Goal: Task Accomplishment & Management: Manage account settings

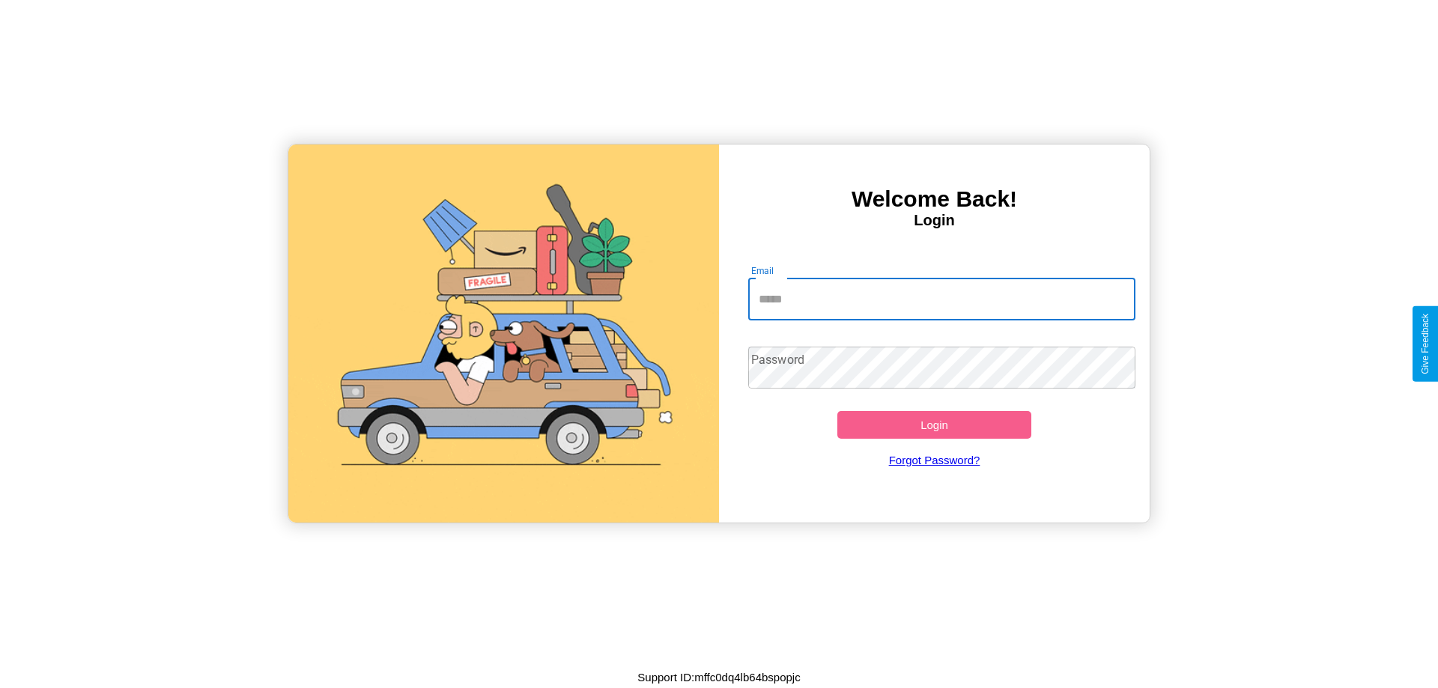
click at [941, 299] on input "Email" at bounding box center [942, 300] width 388 height 42
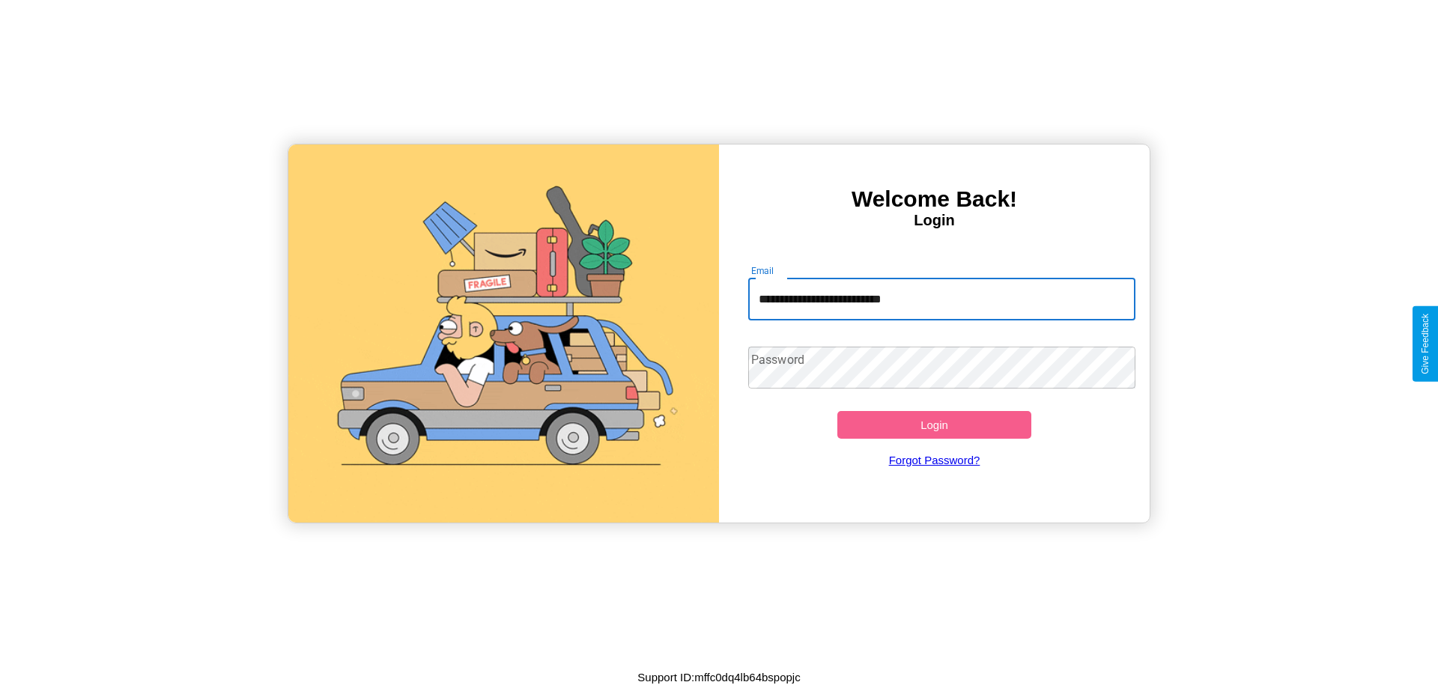
type input "**********"
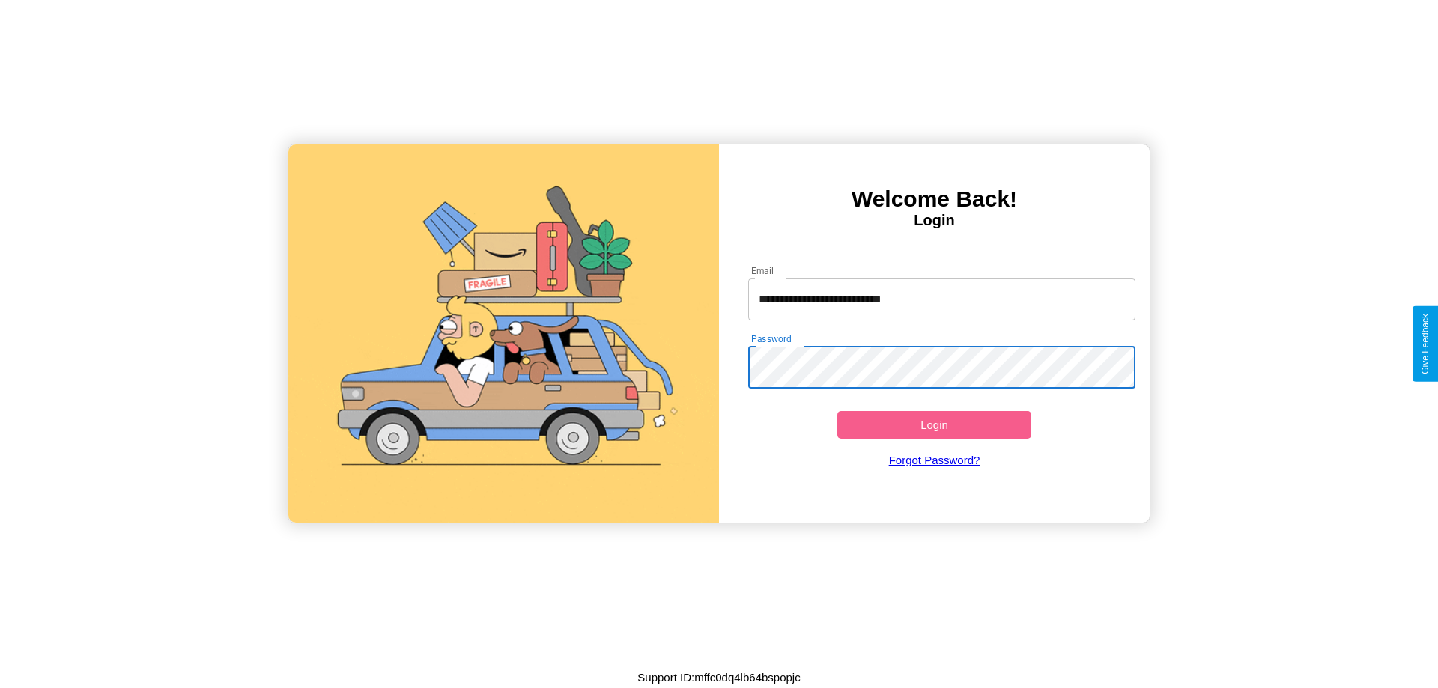
click at [934, 425] on button "Login" at bounding box center [934, 425] width 194 height 28
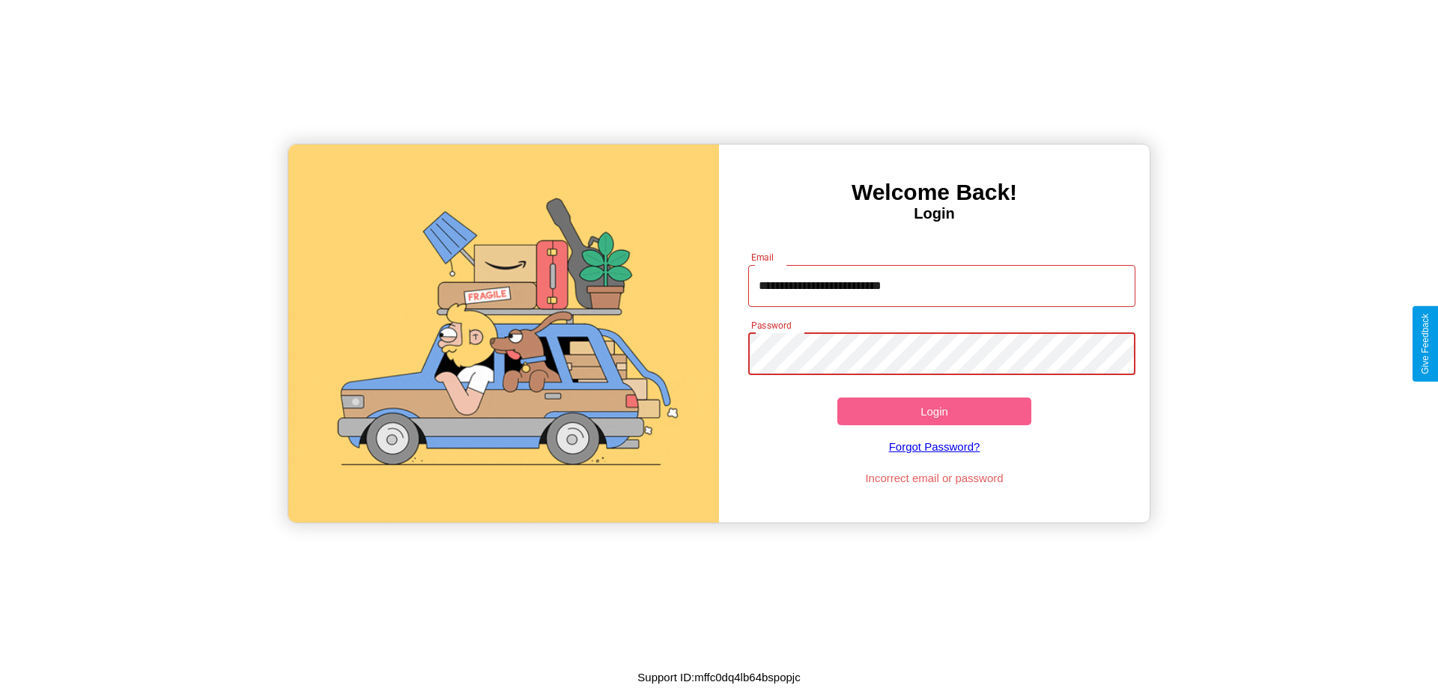
click at [934, 411] on button "Login" at bounding box center [934, 412] width 194 height 28
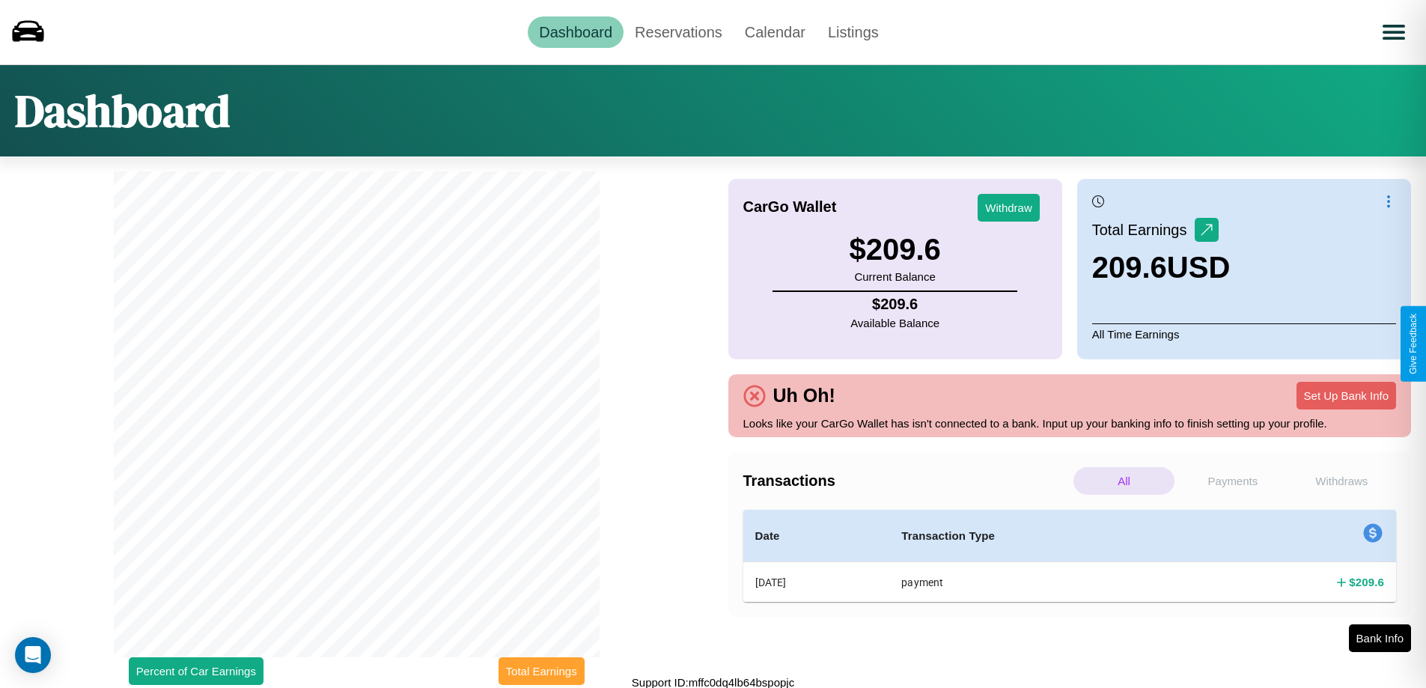
click at [541, 671] on button "Total Earnings" at bounding box center [542, 671] width 86 height 28
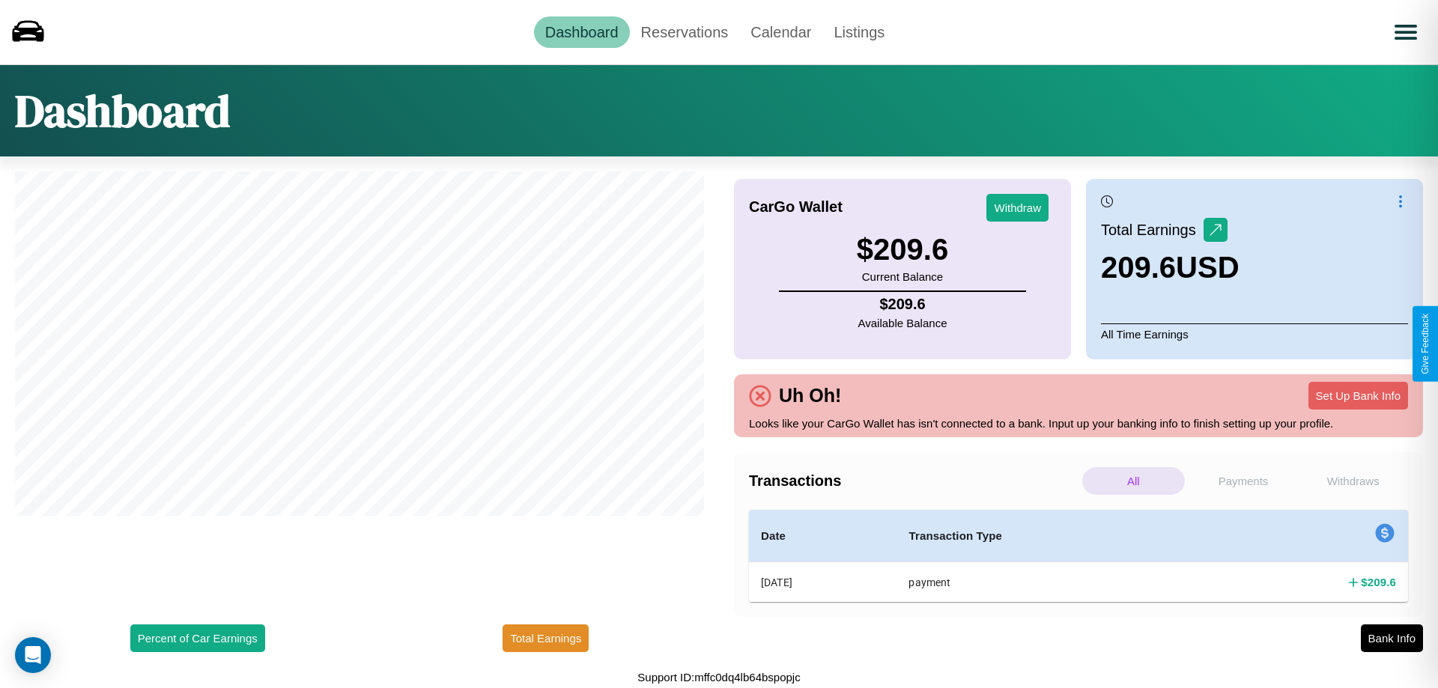
click at [1243, 481] on p "Payments" at bounding box center [1243, 481] width 103 height 28
click at [1017, 207] on button "Withdraw" at bounding box center [1017, 208] width 62 height 28
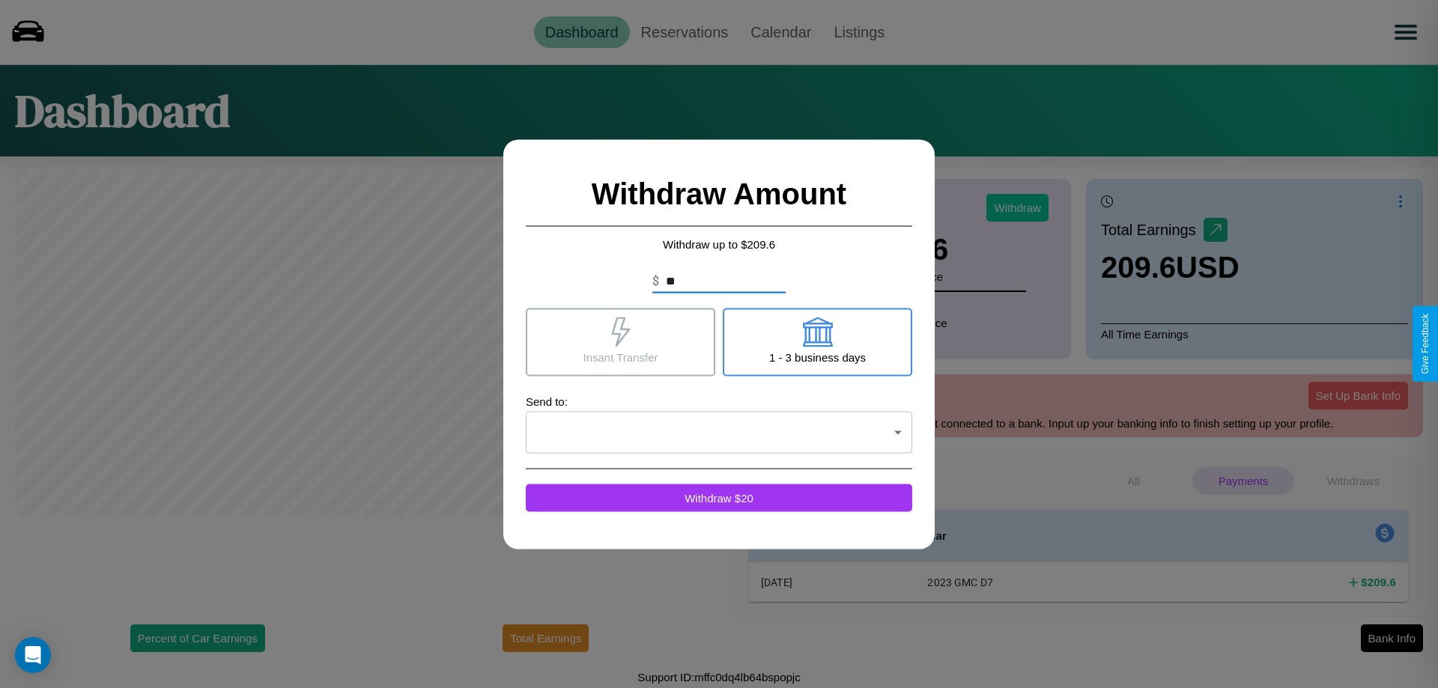
type input "*"
type input "**"
click at [620, 341] on icon at bounding box center [620, 332] width 19 height 30
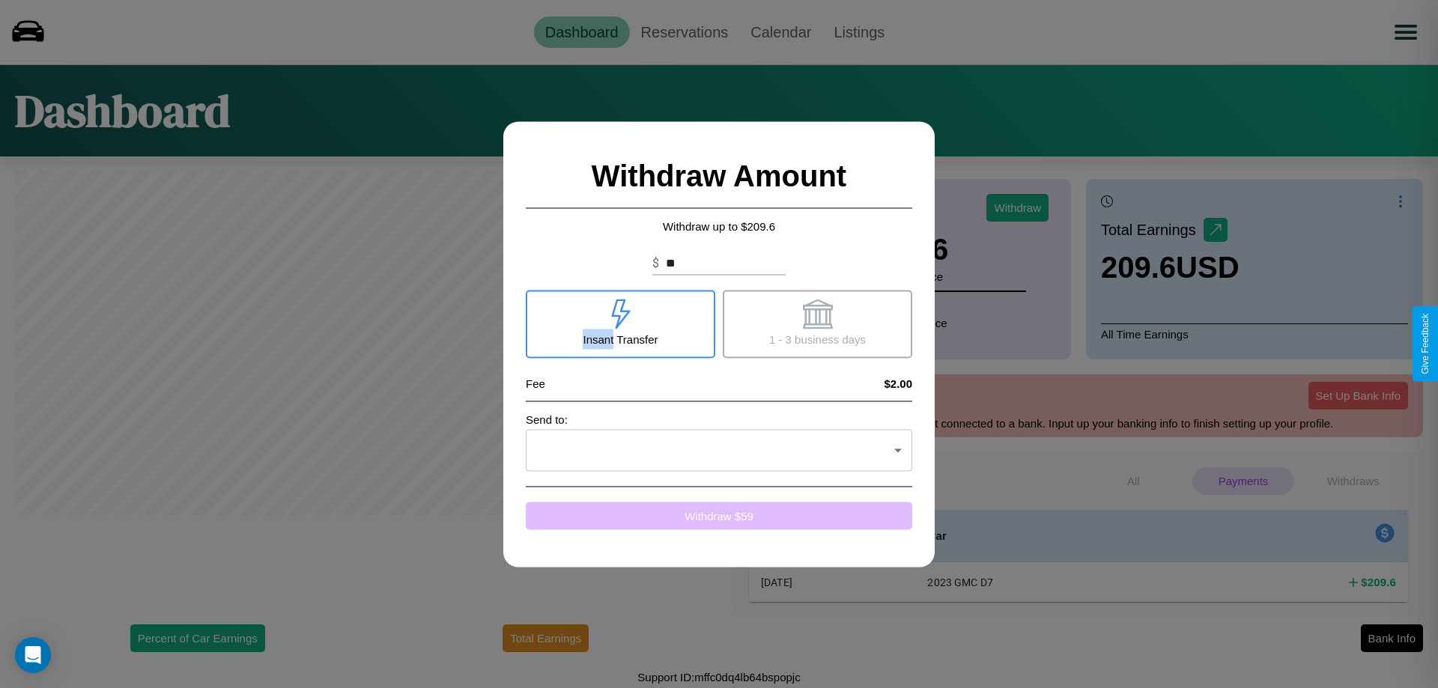
click at [719, 515] on button "Withdraw $ 59" at bounding box center [719, 516] width 386 height 28
